Goal: Information Seeking & Learning: Learn about a topic

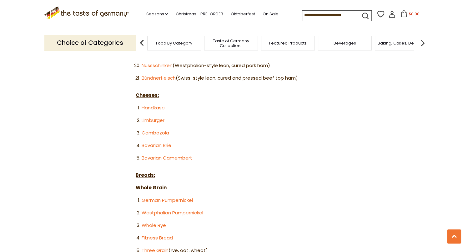
scroll to position [654, 0]
click at [151, 143] on link "Bavarian Brie" at bounding box center [157, 146] width 30 height 7
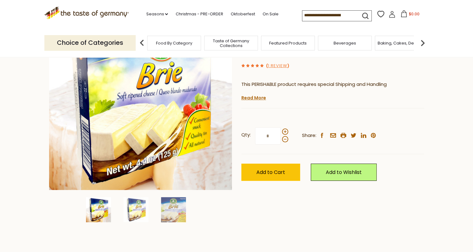
scroll to position [83, 0]
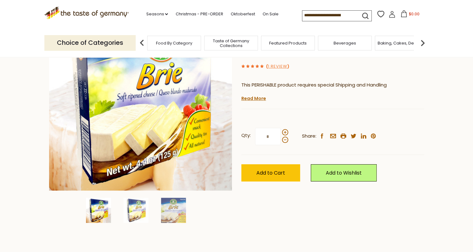
click at [130, 212] on img at bounding box center [136, 209] width 25 height 25
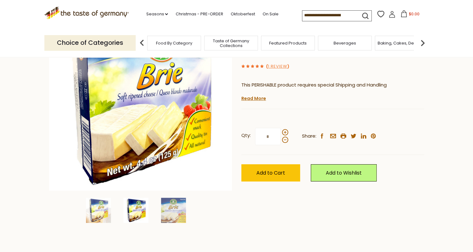
click at [176, 218] on img at bounding box center [173, 209] width 25 height 25
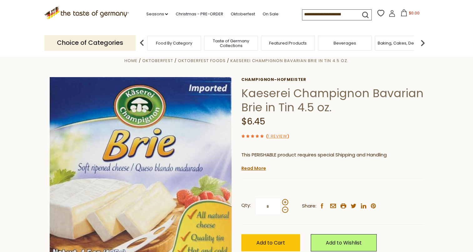
scroll to position [0, 0]
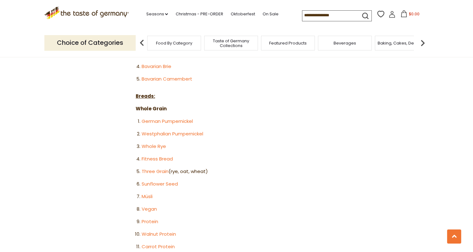
scroll to position [726, 0]
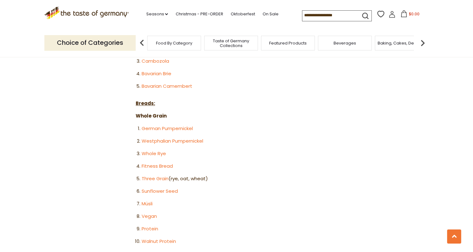
click at [36, 178] on article "Home Blog 65 German Delicacies For Your Charcuterie Board 65 German Delicacies …" at bounding box center [236, 38] width 473 height 1414
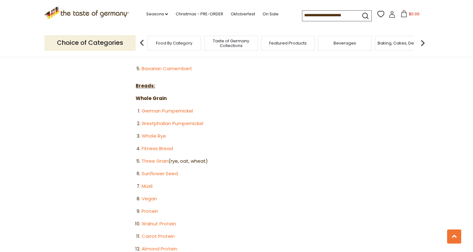
scroll to position [746, 0]
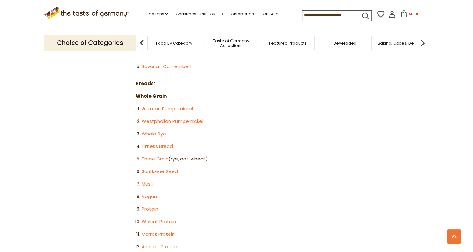
click at [164, 105] on link "German Pumpernickel" at bounding box center [167, 108] width 51 height 7
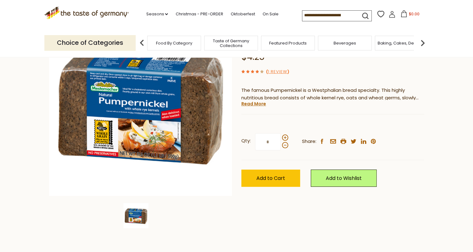
scroll to position [83, 0]
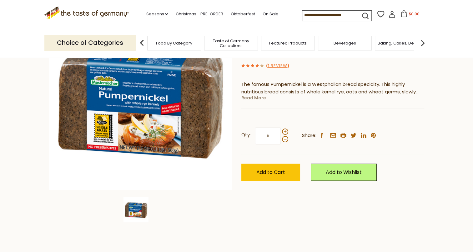
click at [250, 100] on link "Read More" at bounding box center [254, 97] width 25 height 6
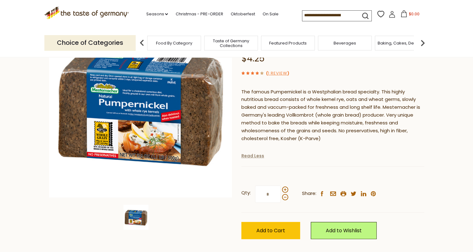
scroll to position [0, 0]
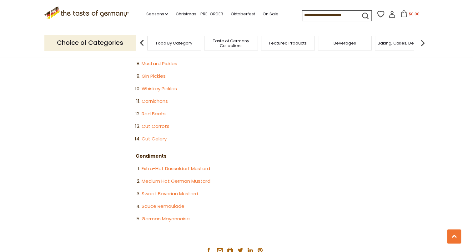
scroll to position [1216, 0]
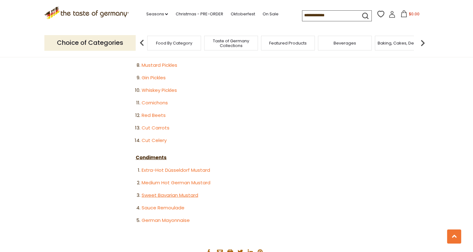
click at [151, 191] on link "Sweet Bavarian Mustard" at bounding box center [170, 194] width 57 height 7
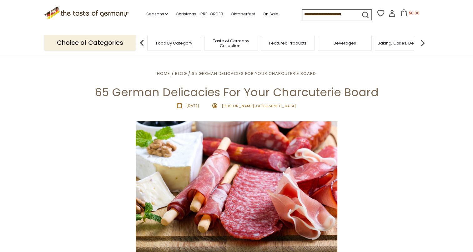
scroll to position [0, 0]
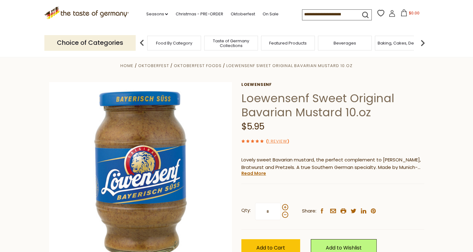
scroll to position [8, 0]
